Goal: Task Accomplishment & Management: Use online tool/utility

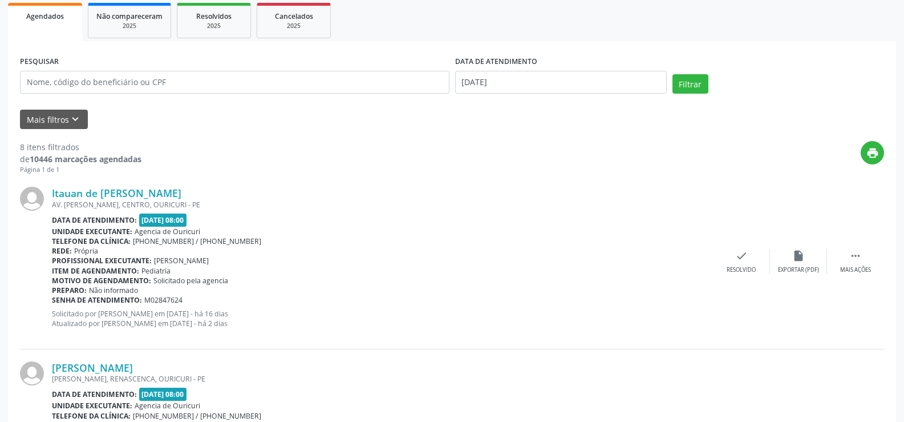
scroll to position [171, 0]
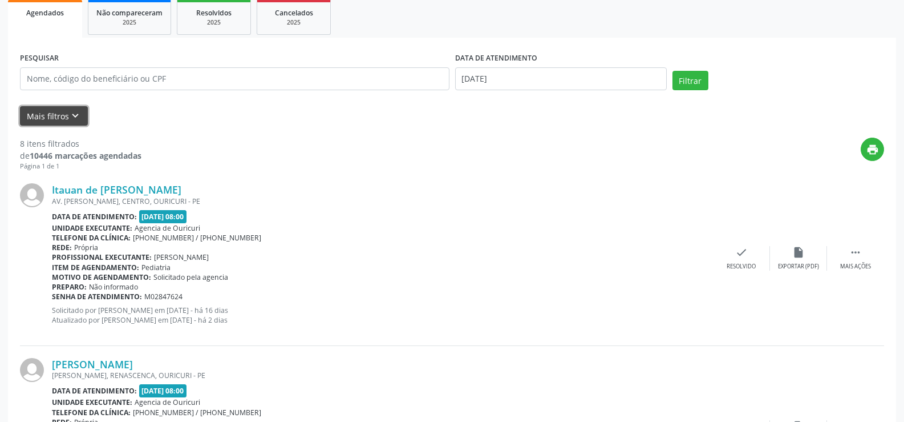
click at [47, 116] on button "Mais filtros keyboard_arrow_down" at bounding box center [54, 116] width 68 height 20
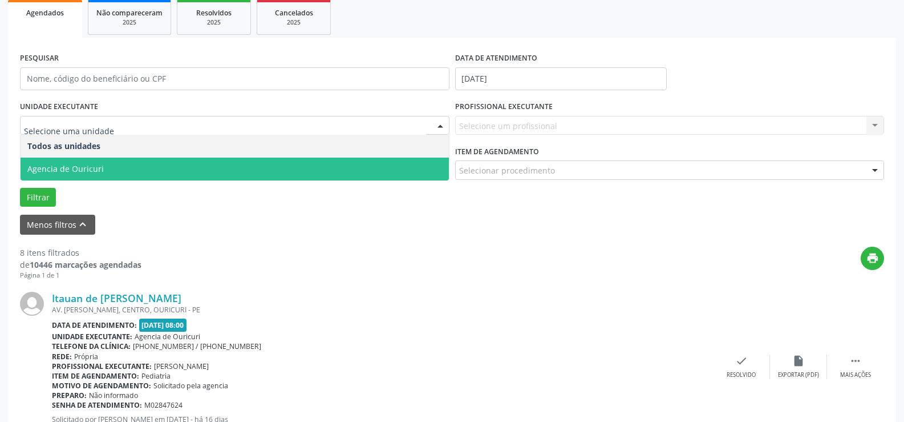
click at [112, 170] on span "Agencia de Ouricuri" at bounding box center [235, 168] width 429 height 23
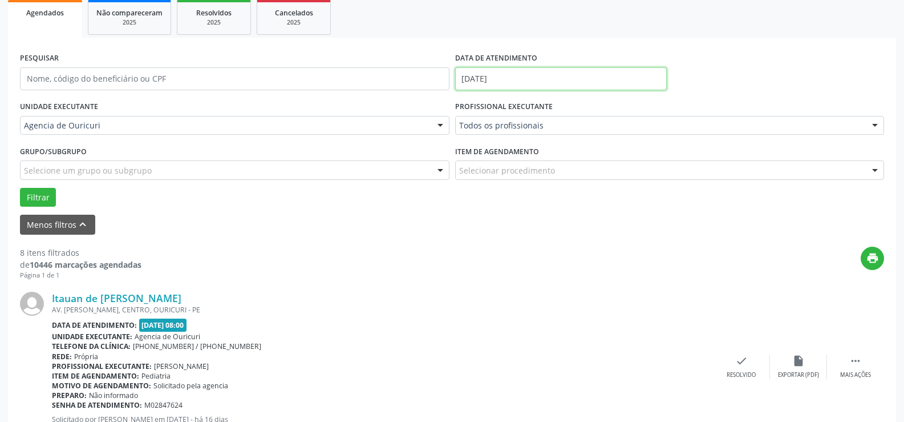
click at [558, 79] on input "[DATE]" at bounding box center [561, 78] width 212 height 23
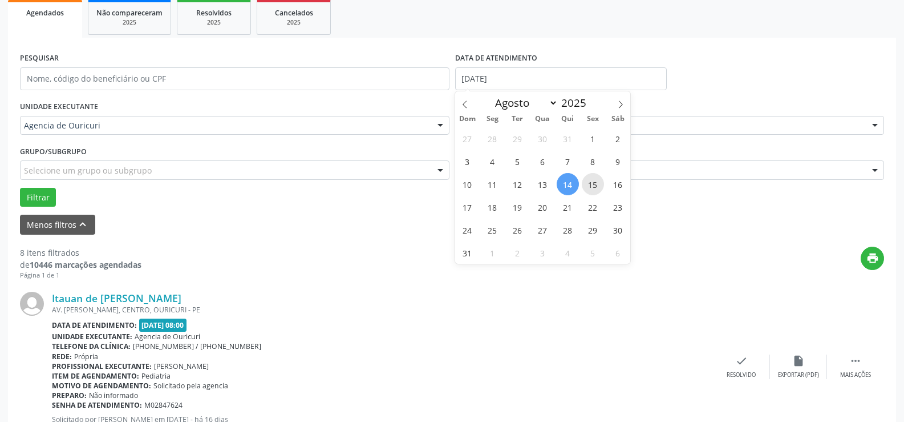
click at [594, 185] on span "15" at bounding box center [593, 184] width 22 height 22
type input "[DATE]"
click at [594, 185] on span "15" at bounding box center [593, 184] width 22 height 22
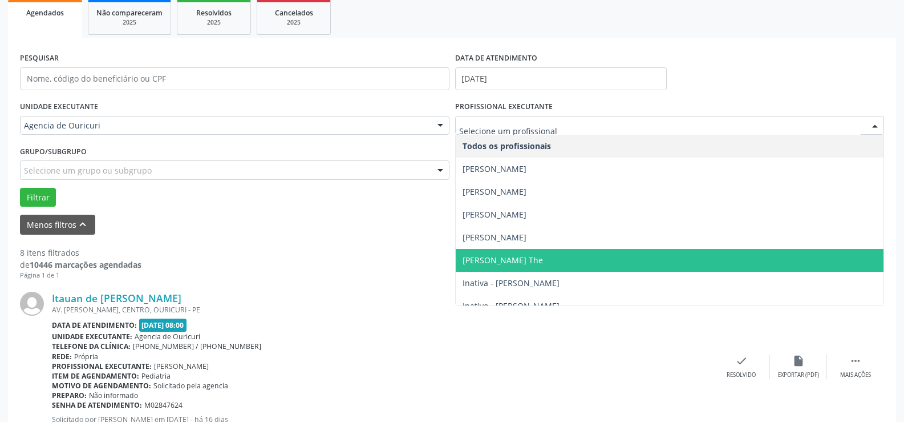
click at [512, 252] on span "[PERSON_NAME] The" at bounding box center [670, 260] width 429 height 23
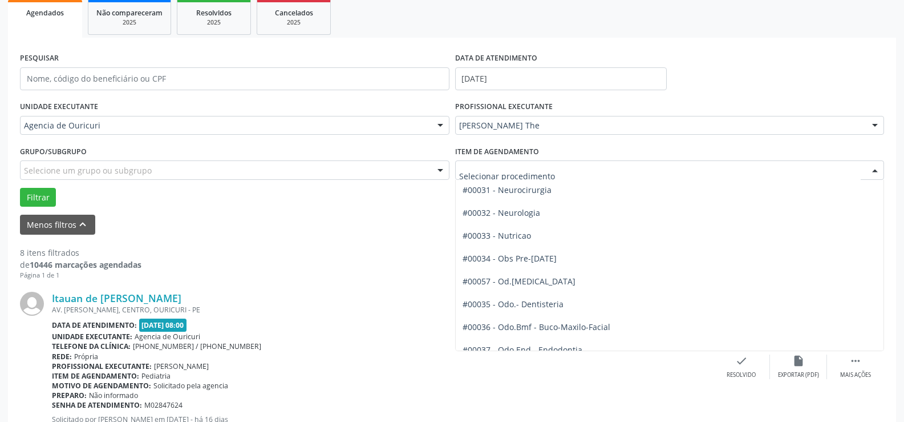
scroll to position [1084, 0]
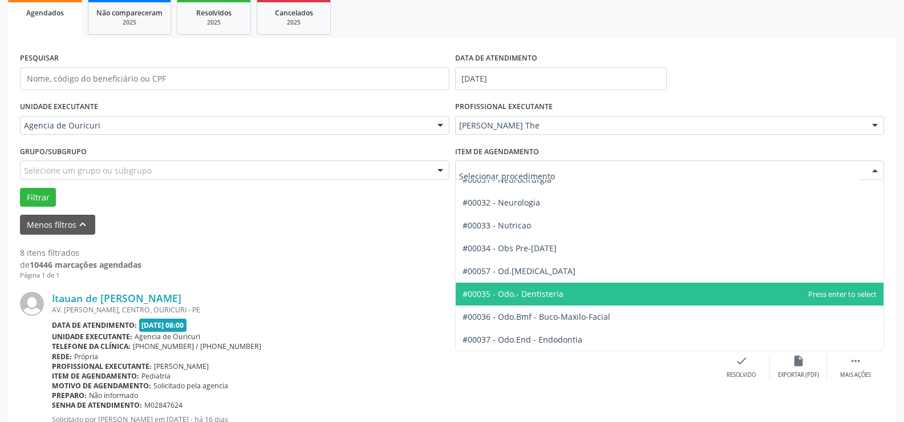
click at [510, 290] on span "#00035 - Odo.- Dentisteria" at bounding box center [513, 293] width 101 height 11
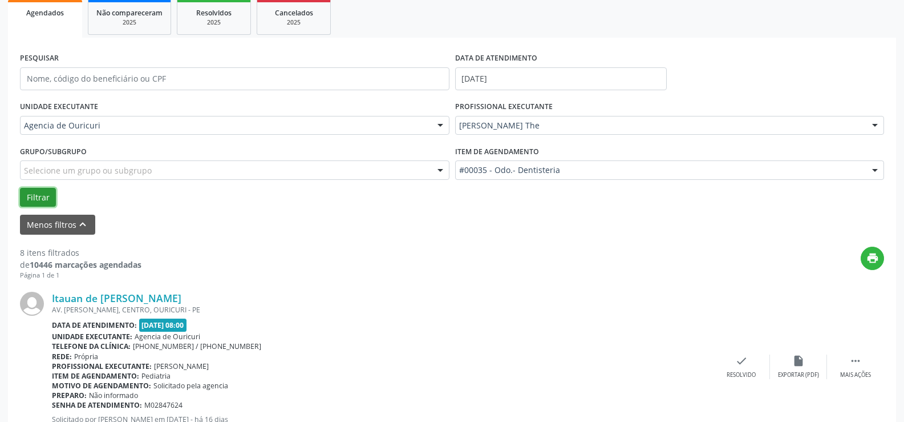
click at [47, 193] on button "Filtrar" at bounding box center [38, 197] width 36 height 19
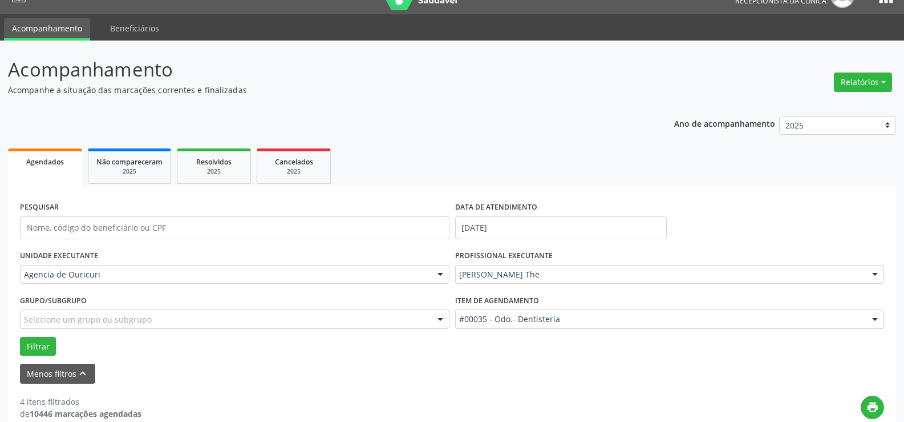
scroll to position [0, 0]
